Goal: Task Accomplishment & Management: Manage account settings

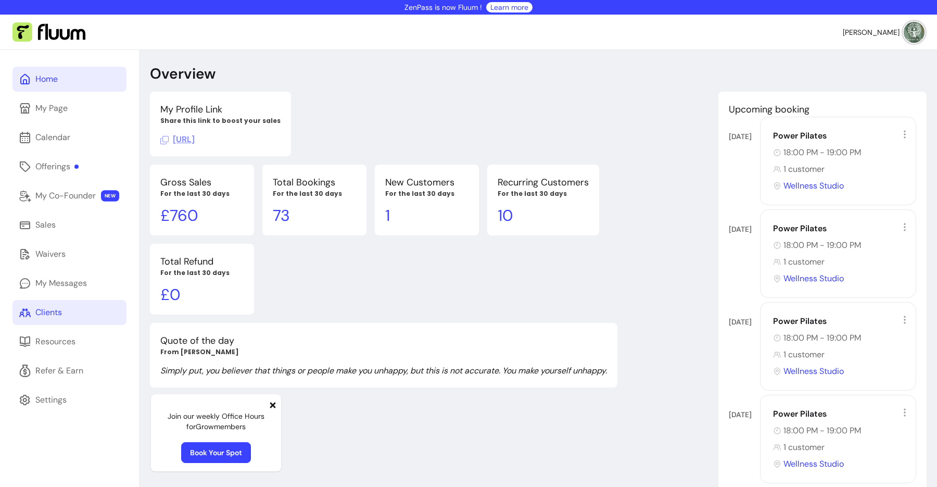
click at [57, 313] on div "Clients" at bounding box center [48, 312] width 27 height 12
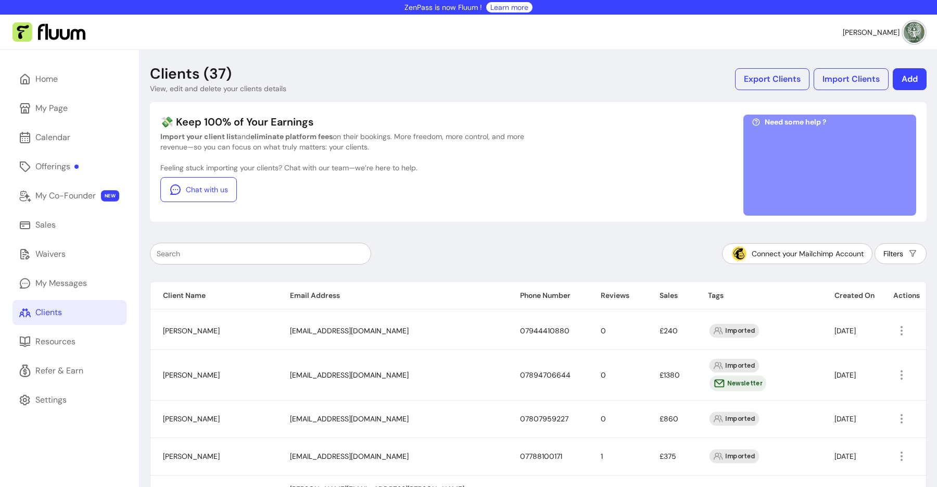
click at [311, 257] on input "text" at bounding box center [261, 253] width 208 height 10
paste input "[EMAIL_ADDRESS][PERSON_NAME][DOMAIN_NAME]"
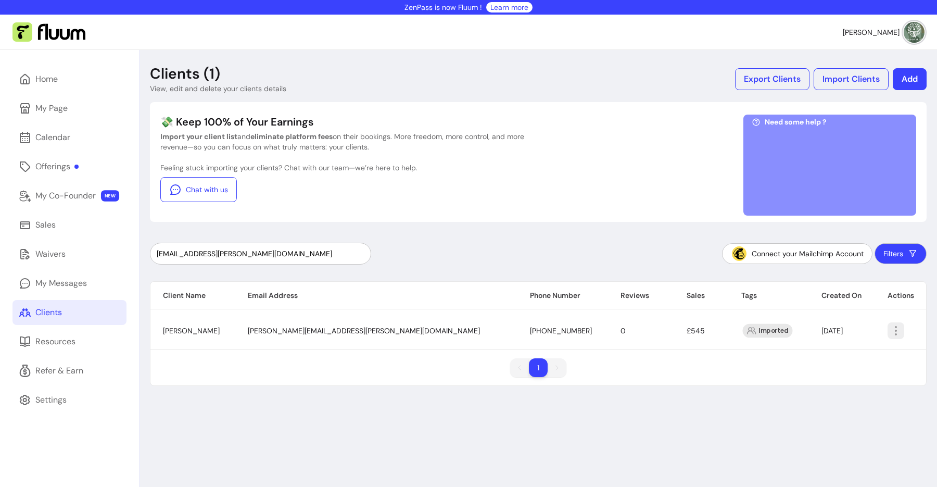
type input "[EMAIL_ADDRESS][PERSON_NAME][DOMAIN_NAME]"
click at [890, 325] on icon "button" at bounding box center [896, 330] width 12 height 12
click at [826, 355] on span "Amend" at bounding box center [837, 354] width 76 height 10
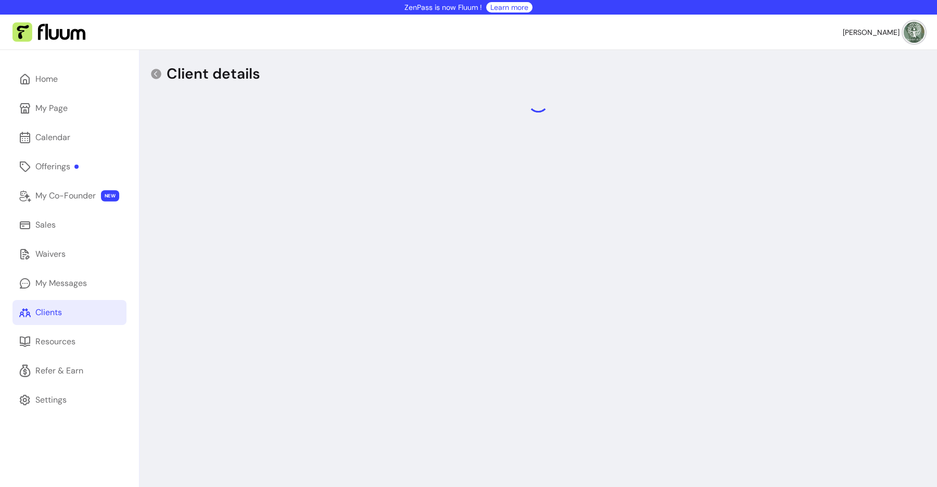
select select "******"
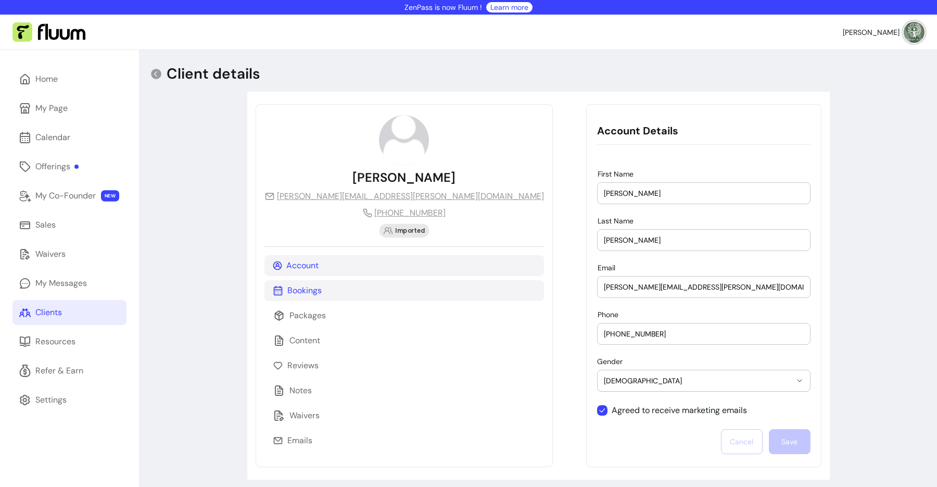
click at [322, 295] on div "Bookings" at bounding box center [404, 290] width 280 height 21
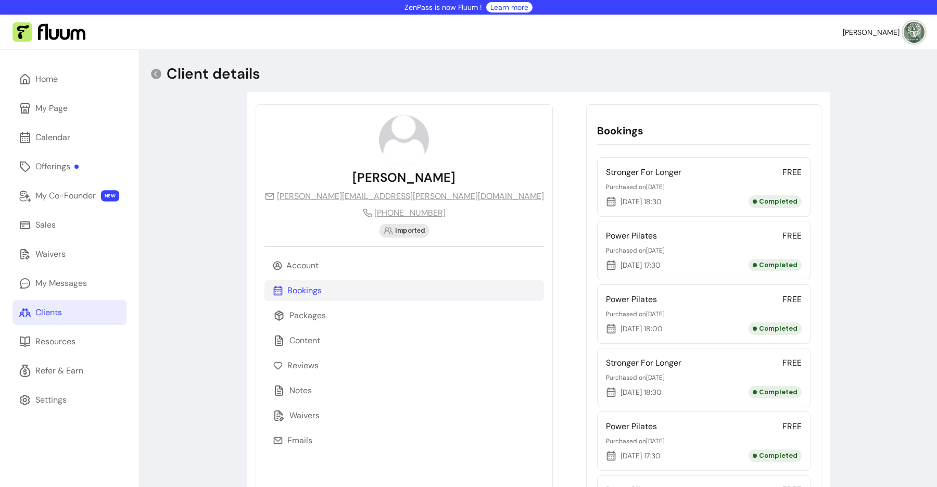
click at [606, 266] on icon at bounding box center [611, 265] width 10 height 10
click at [314, 318] on p "Packages" at bounding box center [307, 315] width 36 height 12
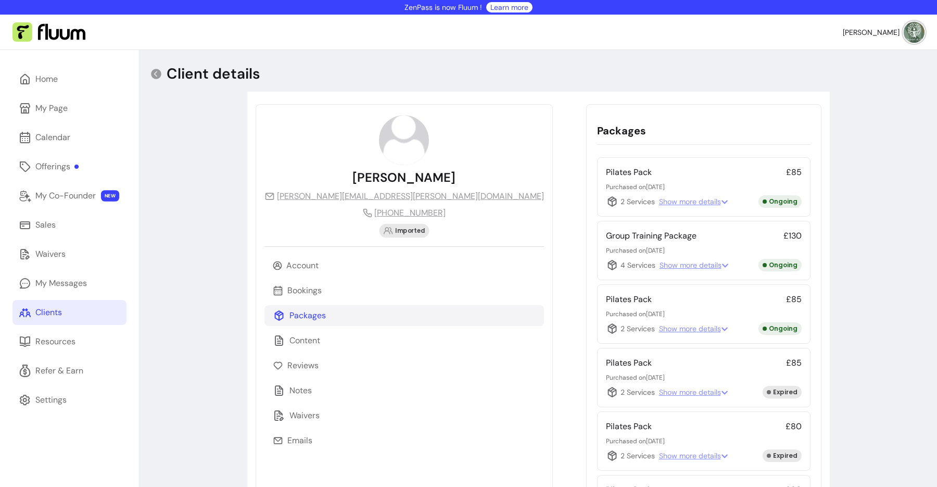
click at [659, 204] on span "Show more details" at bounding box center [693, 201] width 69 height 10
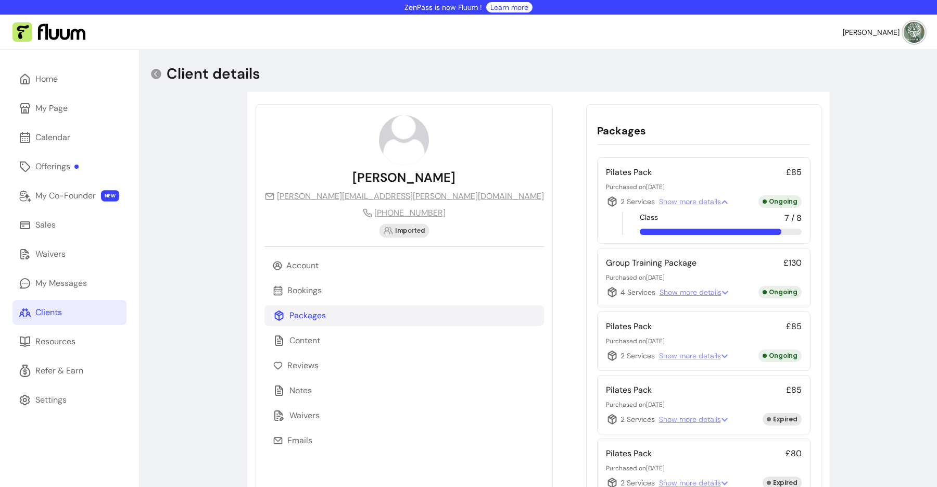
click at [608, 201] on icon at bounding box center [612, 201] width 9 height 10
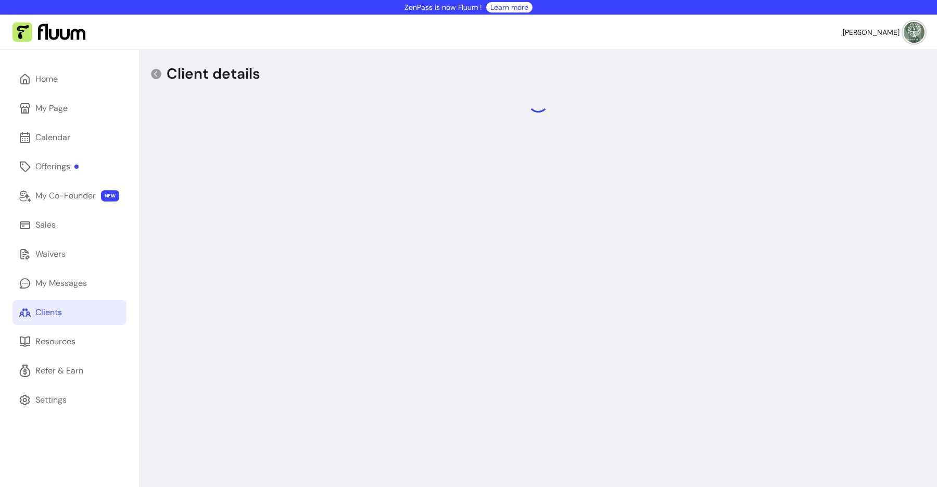
select select "******"
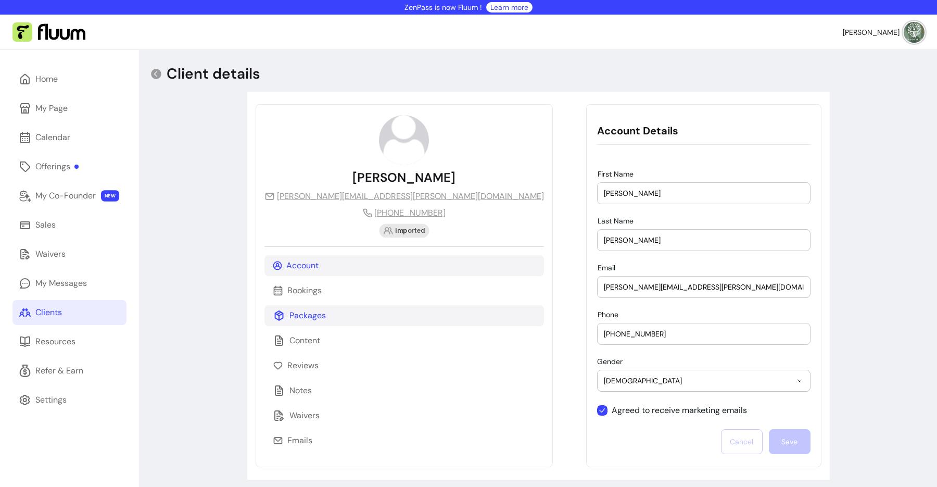
click at [322, 319] on p "Packages" at bounding box center [307, 315] width 36 height 12
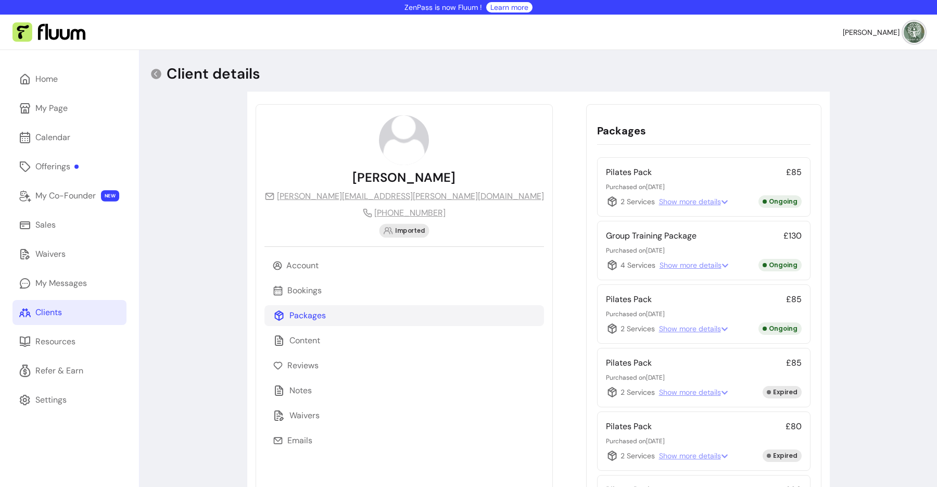
click at [659, 196] on span "Show more details" at bounding box center [693, 201] width 69 height 10
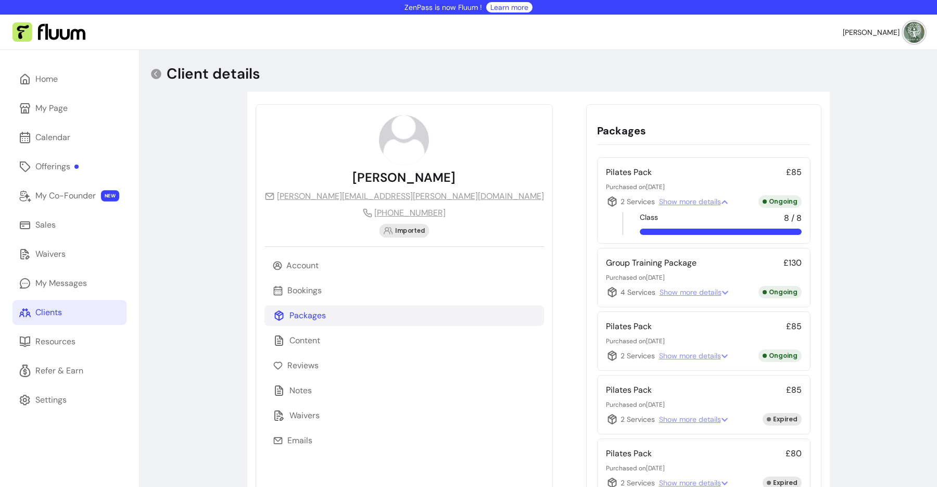
click at [660, 288] on span "Show more details" at bounding box center [694, 292] width 69 height 10
